Goal: Information Seeking & Learning: Compare options

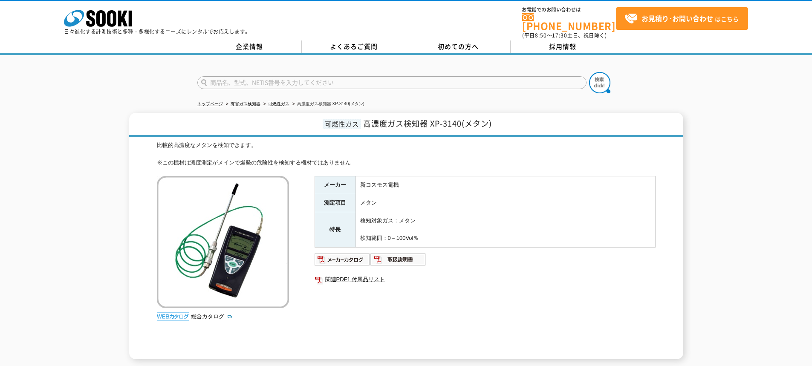
click at [325, 76] on input "text" at bounding box center [391, 82] width 389 height 13
type input "XA-4400"
click at [598, 78] on img at bounding box center [599, 82] width 21 height 21
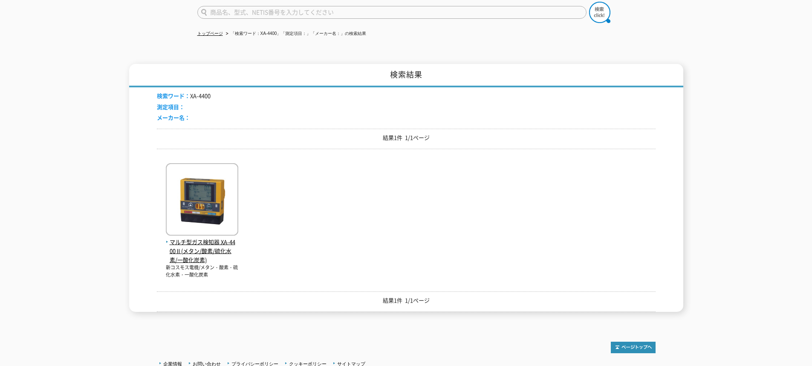
scroll to position [85, 0]
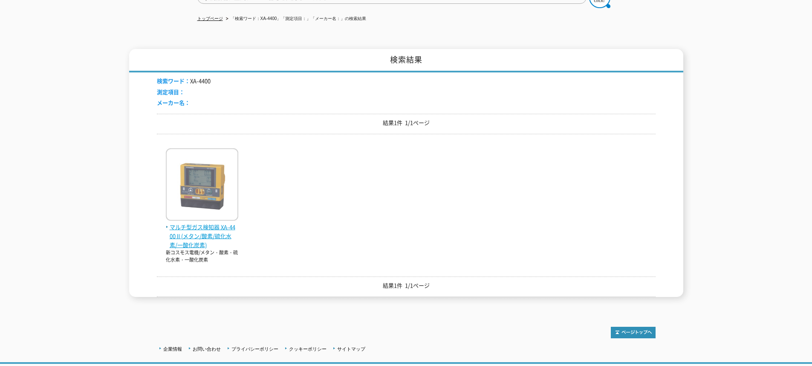
click at [214, 227] on span "マルチ型ガス検知器 XA-4400Ⅱ(メタン/酸素/硫化水素/一酸化炭素)" at bounding box center [202, 236] width 72 height 26
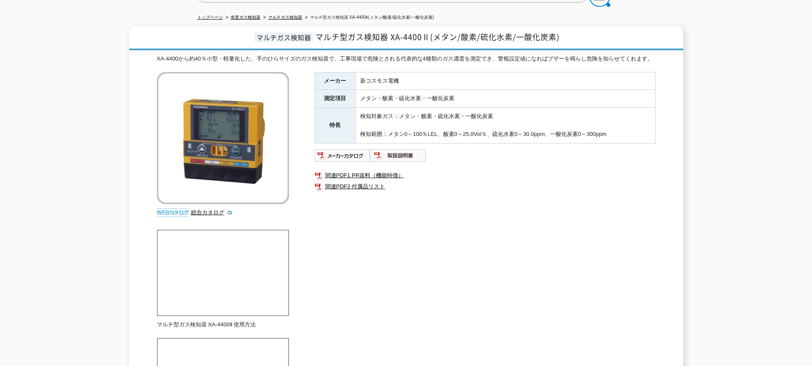
scroll to position [43, 0]
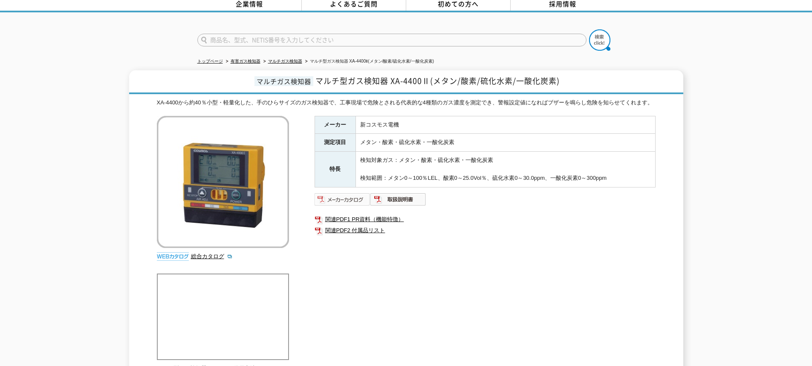
click at [352, 201] on img at bounding box center [343, 200] width 56 height 14
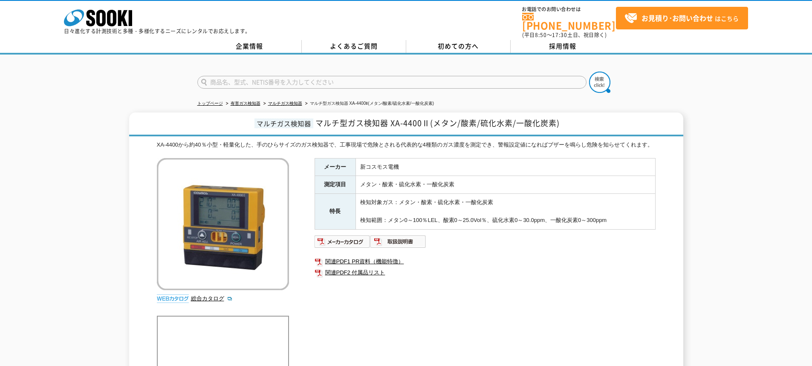
scroll to position [0, 0]
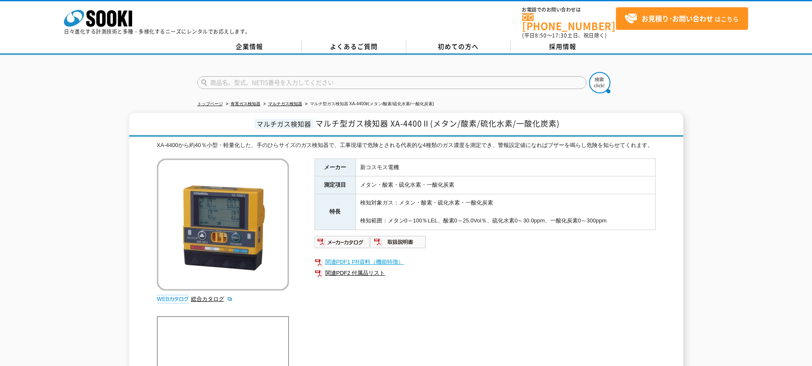
click at [367, 264] on link "関連PDF1 PR資料（機能特徴）" at bounding box center [485, 262] width 341 height 11
click at [248, 77] on input "text" at bounding box center [391, 82] width 389 height 13
type input "XP-302M"
click at [596, 78] on img at bounding box center [599, 82] width 21 height 21
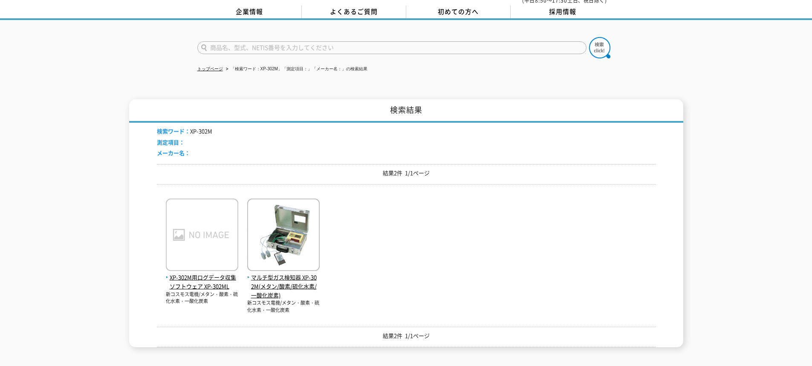
scroll to position [85, 0]
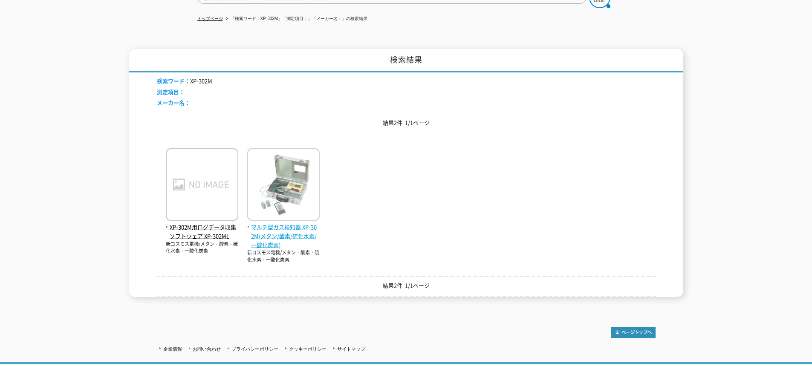
click at [292, 224] on span "マルチ型ガス検知器 XP-302M(メタン/酸素/硫化水素/一酸化炭素)" at bounding box center [283, 236] width 72 height 26
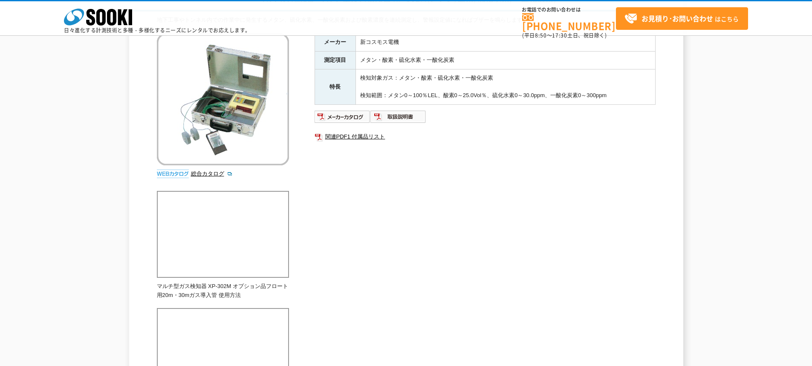
scroll to position [85, 0]
